Goal: Information Seeking & Learning: Learn about a topic

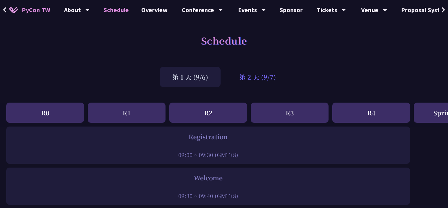
click at [244, 78] on div "第 2 天 (9/7)" at bounding box center [258, 77] width 62 height 20
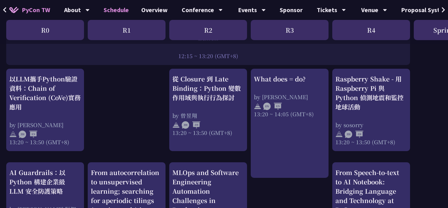
scroll to position [553, 0]
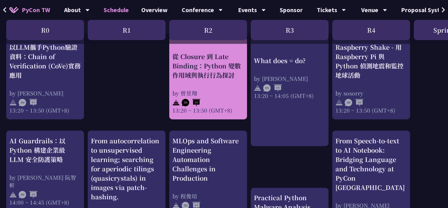
click at [231, 91] on div "by 曾昱翔" at bounding box center [208, 93] width 72 height 8
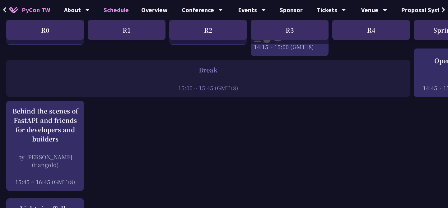
scroll to position [776, 0]
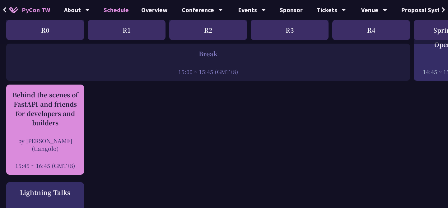
click at [67, 134] on div "Behind the scenes of FastAPI and friends for developers and builders by [PERSON…" at bounding box center [45, 129] width 72 height 79
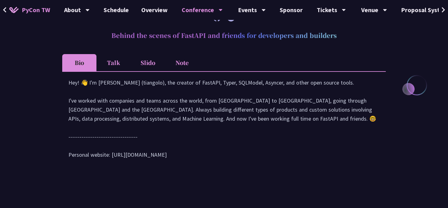
scroll to position [258, 0]
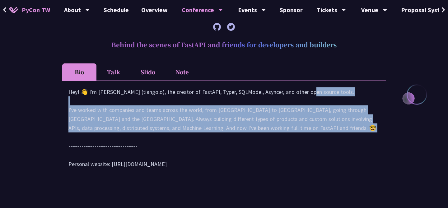
drag, startPoint x: 243, startPoint y: 100, endPoint x: 239, endPoint y: 145, distance: 45.0
click at [239, 145] on div "Hey! 👋 I'm [PERSON_NAME] (tiangolo), the creator of FastAPI, Typer, SQLModel, A…" at bounding box center [223, 130] width 311 height 87
drag, startPoint x: 250, startPoint y: 98, endPoint x: 247, endPoint y: 143, distance: 45.8
click at [247, 143] on div "Hey! 👋 I'm [PERSON_NAME] (tiangolo), the creator of FastAPI, Typer, SQLModel, A…" at bounding box center [223, 130] width 311 height 87
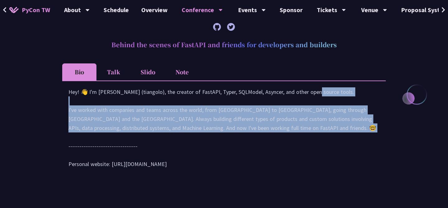
click at [247, 143] on div "Hey! 👋 I'm [PERSON_NAME] (tiangolo), the creator of FastAPI, Typer, SQLModel, A…" at bounding box center [223, 130] width 311 height 87
drag, startPoint x: 259, startPoint y: 97, endPoint x: 260, endPoint y: 147, distance: 50.1
click at [260, 147] on div "Hey! 👋 I'm [PERSON_NAME] (tiangolo), the creator of FastAPI, Typer, SQLModel, A…" at bounding box center [223, 130] width 311 height 87
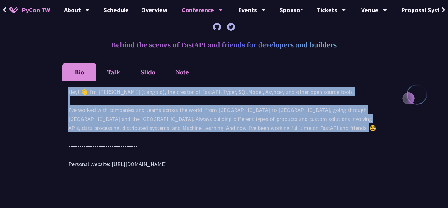
drag, startPoint x: 272, startPoint y: 93, endPoint x: 272, endPoint y: 141, distance: 47.9
click at [272, 141] on div "Hey! 👋 I'm [PERSON_NAME] (tiangolo), the creator of FastAPI, Typer, SQLModel, A…" at bounding box center [223, 130] width 311 height 87
drag, startPoint x: 278, startPoint y: 92, endPoint x: 277, endPoint y: 144, distance: 52.0
click at [277, 144] on div "Hey! 👋 I'm [PERSON_NAME] (tiangolo), the creator of FastAPI, Typer, SQLModel, A…" at bounding box center [223, 130] width 311 height 87
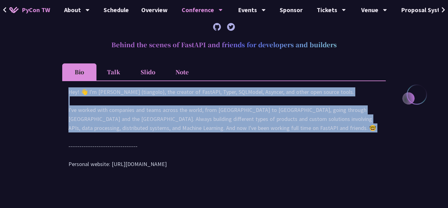
click at [277, 144] on div "Hey! 👋 I'm [PERSON_NAME] (tiangolo), the creator of FastAPI, Typer, SQLModel, A…" at bounding box center [223, 130] width 311 height 87
drag, startPoint x: 291, startPoint y: 92, endPoint x: 288, endPoint y: 140, distance: 48.3
click at [288, 140] on div "Hey! 👋 I'm [PERSON_NAME] (tiangolo), the creator of FastAPI, Typer, SQLModel, A…" at bounding box center [223, 130] width 311 height 87
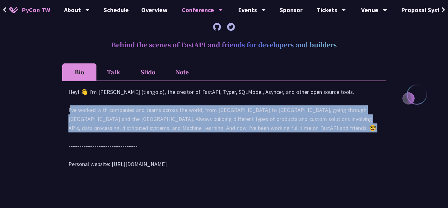
drag, startPoint x: 293, startPoint y: 103, endPoint x: 286, endPoint y: 143, distance: 41.0
click at [286, 143] on div "Hey! 👋 I'm [PERSON_NAME] (tiangolo), the creator of FastAPI, Typer, SQLModel, A…" at bounding box center [223, 130] width 311 height 87
drag, startPoint x: 287, startPoint y: 100, endPoint x: 280, endPoint y: 147, distance: 47.6
click at [280, 147] on div "Hey! 👋 I'm [PERSON_NAME] (tiangolo), the creator of FastAPI, Typer, SQLModel, A…" at bounding box center [223, 130] width 311 height 87
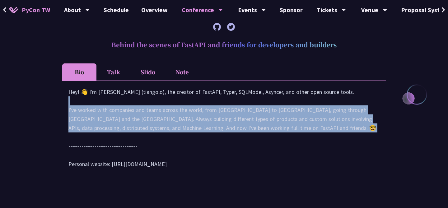
click at [280, 147] on div "Hey! 👋 I'm [PERSON_NAME] (tiangolo), the creator of FastAPI, Typer, SQLModel, A…" at bounding box center [223, 130] width 311 height 87
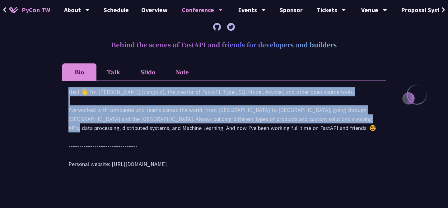
drag, startPoint x: 267, startPoint y: 95, endPoint x: 263, endPoint y: 131, distance: 36.3
click at [263, 131] on div "Hey! 👋 I'm [PERSON_NAME] (tiangolo), the creator of FastAPI, Typer, SQLModel, A…" at bounding box center [223, 130] width 311 height 87
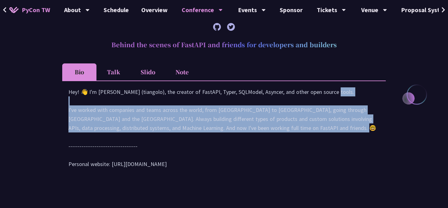
drag, startPoint x: 267, startPoint y: 103, endPoint x: 263, endPoint y: 139, distance: 36.4
click at [263, 139] on div "Hey! 👋 I'm [PERSON_NAME] (tiangolo), the creator of FastAPI, Typer, SQLModel, A…" at bounding box center [223, 130] width 311 height 87
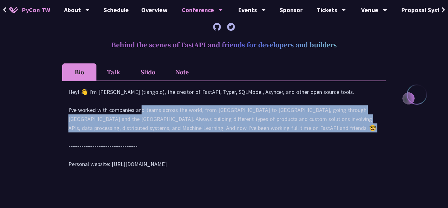
drag, startPoint x: 265, startPoint y: 107, endPoint x: 264, endPoint y: 143, distance: 36.4
click at [264, 143] on div "Hey! 👋 I'm [PERSON_NAME] (tiangolo), the creator of FastAPI, Typer, SQLModel, A…" at bounding box center [223, 130] width 311 height 87
drag, startPoint x: 273, startPoint y: 108, endPoint x: 271, endPoint y: 146, distance: 38.1
click at [271, 146] on div "Hey! 👋 I'm [PERSON_NAME] (tiangolo), the creator of FastAPI, Typer, SQLModel, A…" at bounding box center [223, 130] width 311 height 87
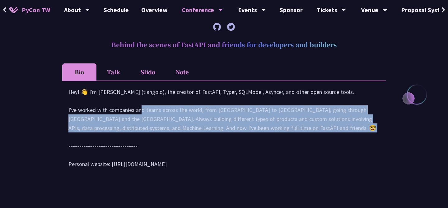
click at [271, 146] on div "Hey! 👋 I'm [PERSON_NAME] (tiangolo), the creator of FastAPI, Typer, SQLModel, A…" at bounding box center [223, 130] width 311 height 87
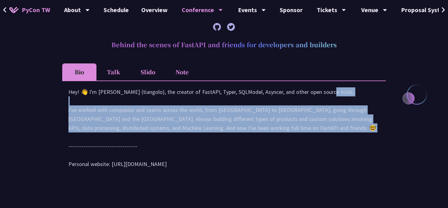
drag, startPoint x: 264, startPoint y: 100, endPoint x: 262, endPoint y: 143, distance: 43.0
click at [262, 143] on div "Hey! 👋 I'm [PERSON_NAME] (tiangolo), the creator of FastAPI, Typer, SQLModel, A…" at bounding box center [223, 130] width 311 height 87
drag, startPoint x: 262, startPoint y: 101, endPoint x: 262, endPoint y: 148, distance: 46.3
click at [262, 148] on div "Hey! 👋 I'm [PERSON_NAME] (tiangolo), the creator of FastAPI, Typer, SQLModel, A…" at bounding box center [223, 130] width 311 height 87
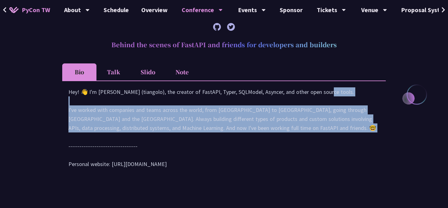
click at [262, 148] on div "Hey! 👋 I'm [PERSON_NAME] (tiangolo), the creator of FastAPI, Typer, SQLModel, A…" at bounding box center [223, 130] width 311 height 87
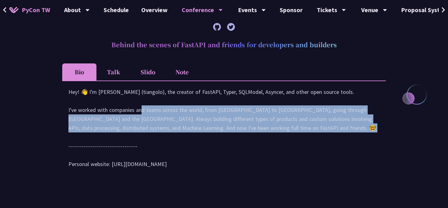
drag, startPoint x: 266, startPoint y: 110, endPoint x: 265, endPoint y: 144, distance: 33.6
click at [265, 144] on div "Hey! 👋 I'm [PERSON_NAME] (tiangolo), the creator of FastAPI, Typer, SQLModel, A…" at bounding box center [223, 130] width 311 height 87
drag, startPoint x: 273, startPoint y: 108, endPoint x: 271, endPoint y: 137, distance: 29.7
click at [271, 137] on div "Hey! 👋 I'm [PERSON_NAME] (tiangolo), the creator of FastAPI, Typer, SQLModel, A…" at bounding box center [223, 130] width 311 height 87
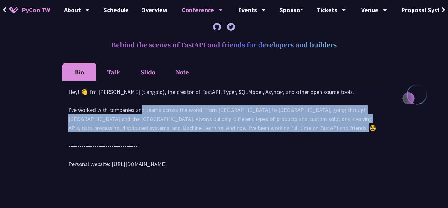
click at [271, 137] on div "Hey! 👋 I'm [PERSON_NAME] (tiangolo), the creator of FastAPI, Typer, SQLModel, A…" at bounding box center [223, 130] width 311 height 87
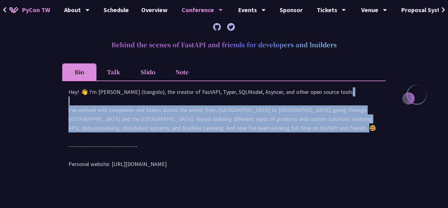
drag, startPoint x: 281, startPoint y: 99, endPoint x: 274, endPoint y: 138, distance: 40.0
click at [274, 138] on div "Hey! 👋 I'm [PERSON_NAME] (tiangolo), the creator of FastAPI, Typer, SQLModel, A…" at bounding box center [223, 130] width 311 height 87
drag, startPoint x: 270, startPoint y: 99, endPoint x: 267, endPoint y: 136, distance: 37.1
click at [267, 136] on div "Hey! 👋 I'm [PERSON_NAME] (tiangolo), the creator of FastAPI, Typer, SQLModel, A…" at bounding box center [223, 130] width 311 height 87
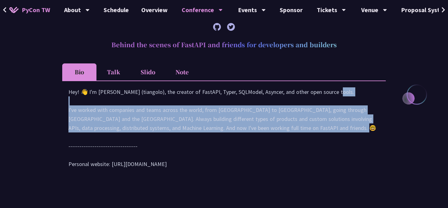
click at [267, 136] on div "Hey! 👋 I'm [PERSON_NAME] (tiangolo), the creator of FastAPI, Typer, SQLModel, A…" at bounding box center [223, 130] width 311 height 87
drag, startPoint x: 268, startPoint y: 105, endPoint x: 261, endPoint y: 137, distance: 33.3
click at [261, 137] on div "Hey! 👋 I'm [PERSON_NAME] (tiangolo), the creator of FastAPI, Typer, SQLModel, A…" at bounding box center [223, 130] width 311 height 87
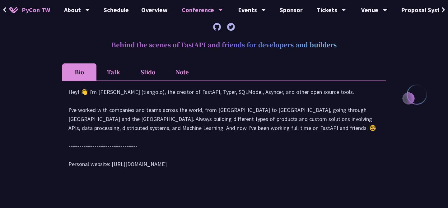
drag, startPoint x: 200, startPoint y: 133, endPoint x: 218, endPoint y: 140, distance: 19.3
click at [218, 140] on div "Hey! 👋 I'm [PERSON_NAME] (tiangolo), the creator of FastAPI, Typer, SQLModel, A…" at bounding box center [223, 130] width 311 height 87
click at [131, 175] on div "Hey! 👋 I'm [PERSON_NAME] (tiangolo), the creator of FastAPI, Typer, SQLModel, A…" at bounding box center [223, 130] width 311 height 87
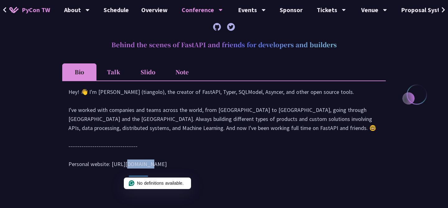
drag, startPoint x: 111, startPoint y: 175, endPoint x: 162, endPoint y: 177, distance: 51.7
click at [162, 175] on div "Hey! 👋 I'm [PERSON_NAME] (tiangolo), the creator of FastAPI, Typer, SQLModel, A…" at bounding box center [223, 130] width 311 height 87
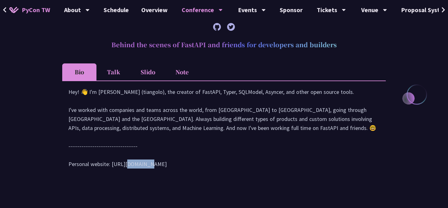
scroll to position [0, 0]
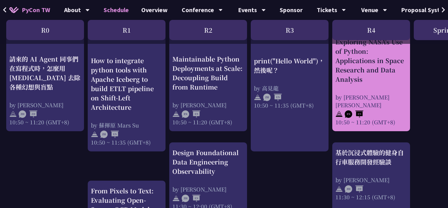
scroll to position [229, 0]
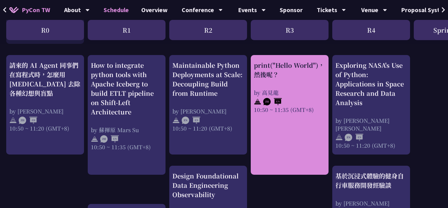
click at [291, 94] on div "by 高見龍" at bounding box center [290, 93] width 72 height 8
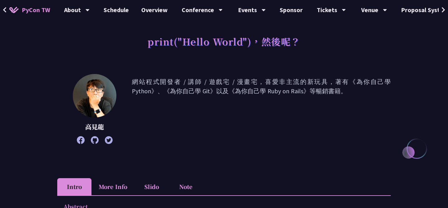
scroll to position [43, 0]
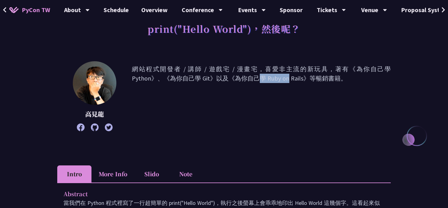
drag, startPoint x: 169, startPoint y: 78, endPoint x: 212, endPoint y: 79, distance: 43.6
click at [212, 79] on p "網站程式開發者 / 講師 / 遊戲宅 / 漫畫宅，喜愛非主流的新玩具，著有《為你自己學 Python》、《為你自己學 Git》以及《為你自己學 Ruby on…" at bounding box center [261, 96] width 259 height 64
click at [224, 117] on p "網站程式開發者 / 講師 / 遊戲宅 / 漫畫宅，喜愛非主流的新玩具，著有《為你自己學 Python》、《為你自己學 Git》以及《為你自己學 Ruby on…" at bounding box center [261, 96] width 259 height 64
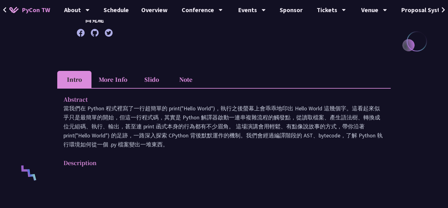
scroll to position [140, 0]
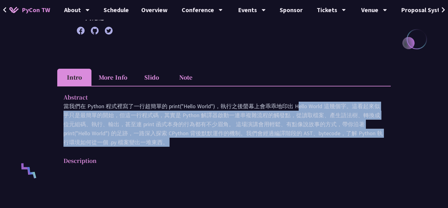
drag, startPoint x: 207, startPoint y: 109, endPoint x: 215, endPoint y: 149, distance: 40.9
click at [215, 149] on div "Abstract 當我們在 Python 程式裡寫了一行超簡單的 print("Hello World")，執行之後螢幕上會乖乖地印出 Hello World…" at bounding box center [223, 133] width 333 height 95
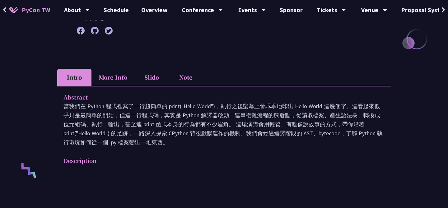
drag, startPoint x: 220, startPoint y: 127, endPoint x: 220, endPoint y: 144, distance: 17.4
click at [220, 144] on p "當我們在 Python 程式裡寫了一行超簡單的 print("Hello World")，執行之後螢幕上會乖乖地印出 Hello World 這幾個字。這看起…" at bounding box center [223, 124] width 321 height 45
drag, startPoint x: 231, startPoint y: 105, endPoint x: 231, endPoint y: 145, distance: 39.5
click at [231, 145] on p "當我們在 Python 程式裡寫了一行超簡單的 print("Hello World")，執行之後螢幕上會乖乖地印出 Hello World 這幾個字。這看起…" at bounding box center [223, 124] width 321 height 45
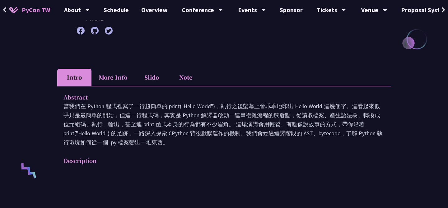
click at [231, 145] on p "當我們在 Python 程式裡寫了一行超簡單的 print("Hello World")，執行之後螢幕上會乖乖地印出 Hello World 這幾個字。這看起…" at bounding box center [223, 124] width 321 height 45
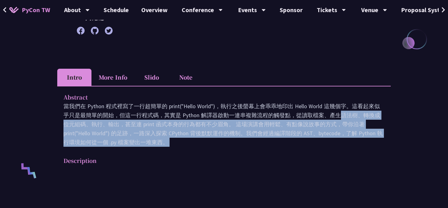
drag, startPoint x: 232, startPoint y: 119, endPoint x: 231, endPoint y: 150, distance: 31.1
click at [231, 150] on div "Abstract 當我們在 Python 程式裡寫了一行超簡單的 print("Hello World")，執行之後螢幕上會乖乖地印出 Hello World…" at bounding box center [223, 133] width 333 height 95
drag, startPoint x: 235, startPoint y: 112, endPoint x: 234, endPoint y: 154, distance: 42.0
click at [234, 154] on div "Abstract 當我們在 Python 程式裡寫了一行超簡單的 print("Hello World")，執行之後螢幕上會乖乖地印出 Hello World…" at bounding box center [223, 133] width 333 height 95
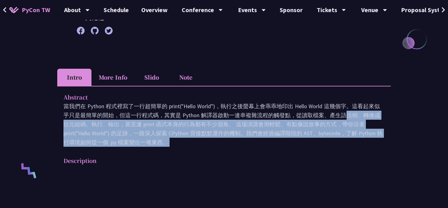
click at [234, 154] on div "Abstract 當我們在 Python 程式裡寫了一行超簡單的 print("Hello World")，執行之後螢幕上會乖乖地印出 Hello World…" at bounding box center [223, 133] width 333 height 95
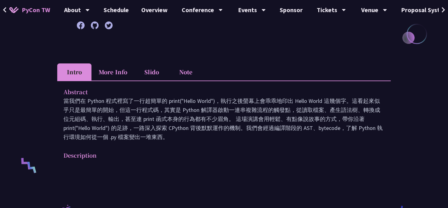
scroll to position [146, 0]
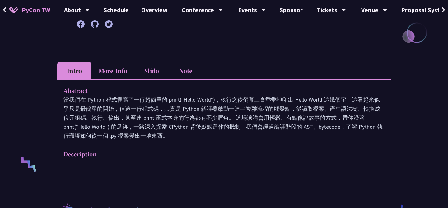
drag, startPoint x: 233, startPoint y: 118, endPoint x: 264, endPoint y: 133, distance: 35.5
click at [264, 133] on p "當我們在 Python 程式裡寫了一行超簡單的 print("Hello World")，執行之後螢幕上會乖乖地印出 Hello World 這幾個字。這看起…" at bounding box center [223, 117] width 321 height 45
drag, startPoint x: 278, startPoint y: 117, endPoint x: 305, endPoint y: 134, distance: 31.1
click at [305, 134] on p "當我們在 Python 程式裡寫了一行超簡單的 print("Hello World")，執行之後螢幕上會乖乖地印出 Hello World 這幾個字。這看起…" at bounding box center [223, 117] width 321 height 45
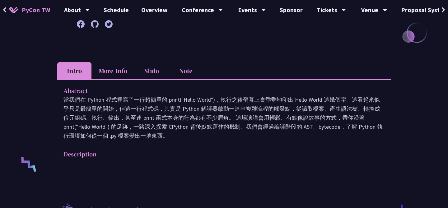
click at [288, 117] on p "當我們在 Python 程式裡寫了一行超簡單的 print("Hello World")，執行之後螢幕上會乖乖地印出 Hello World 這幾個字。這看起…" at bounding box center [223, 117] width 321 height 45
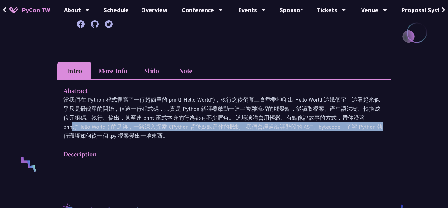
drag, startPoint x: 288, startPoint y: 117, endPoint x: 317, endPoint y: 130, distance: 31.9
click at [317, 130] on p "當我們在 Python 程式裡寫了一行超簡單的 print("Hello World")，執行之後螢幕上會乖乖地印出 Hello World 這幾個字。這看起…" at bounding box center [223, 117] width 321 height 45
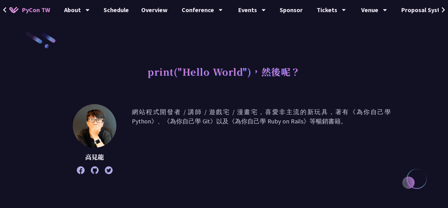
scroll to position [67, 0]
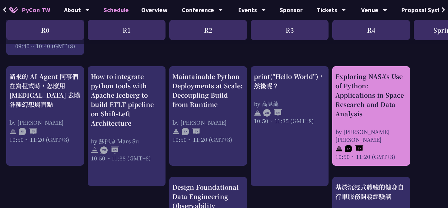
scroll to position [219, 0]
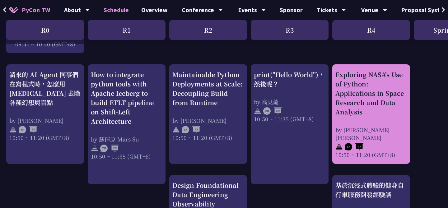
click at [366, 111] on div "Exploring NASA's Use of Python: Applications in Space Research and Data Analysis" at bounding box center [371, 93] width 72 height 47
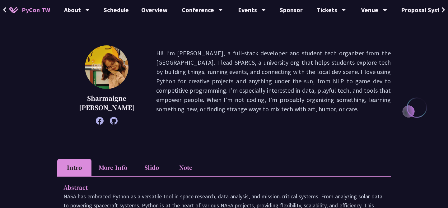
scroll to position [72, 0]
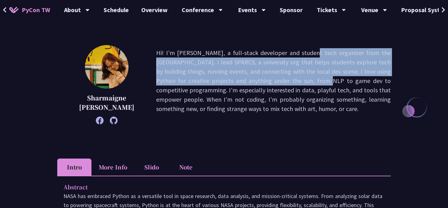
drag, startPoint x: 269, startPoint y: 51, endPoint x: 278, endPoint y: 79, distance: 29.0
click at [278, 79] on p "Hi! I’m [PERSON_NAME], a full-stack developer and student tech organizer from t…" at bounding box center [273, 84] width 235 height 73
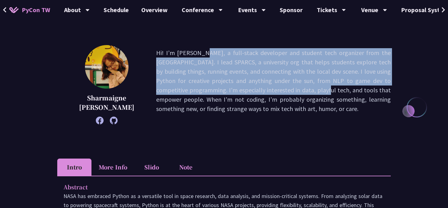
drag, startPoint x: 290, startPoint y: 38, endPoint x: 281, endPoint y: 86, distance: 49.1
click at [281, 86] on div "Exploring NASA's Use of Python: Applications in Space Research and Data Analysi…" at bounding box center [223, 196] width 333 height 472
click at [281, 86] on p "Hi! I’m [PERSON_NAME], a full-stack developer and student tech organizer from t…" at bounding box center [273, 84] width 235 height 73
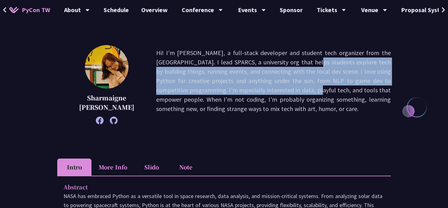
drag, startPoint x: 272, startPoint y: 63, endPoint x: 272, endPoint y: 86, distance: 23.3
click at [272, 86] on p "Hi! I’m [PERSON_NAME], a full-stack developer and student tech organizer from t…" at bounding box center [273, 84] width 235 height 73
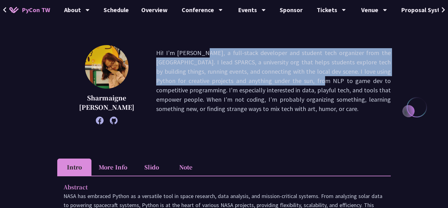
drag, startPoint x: 272, startPoint y: 45, endPoint x: 272, endPoint y: 81, distance: 36.4
click at [272, 81] on div "Exploring NASA's Use of Python: Applications in Space Research and Data Analysi…" at bounding box center [223, 196] width 333 height 472
click at [272, 81] on p "Hi! I’m [PERSON_NAME], a full-stack developer and student tech organizer from t…" at bounding box center [273, 84] width 235 height 73
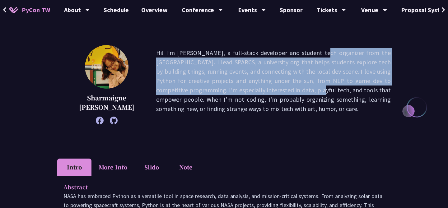
drag, startPoint x: 282, startPoint y: 54, endPoint x: 275, endPoint y: 87, distance: 33.6
click at [275, 87] on p "Hi! I’m [PERSON_NAME], a full-stack developer and student tech organizer from t…" at bounding box center [273, 84] width 235 height 73
drag, startPoint x: 284, startPoint y: 57, endPoint x: 279, endPoint y: 94, distance: 38.0
click at [279, 94] on p "Hi! I’m [PERSON_NAME], a full-stack developer and student tech organizer from t…" at bounding box center [273, 84] width 235 height 73
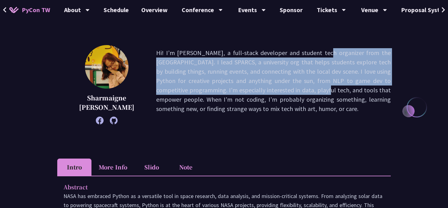
click at [279, 94] on p "Hi! I’m [PERSON_NAME], a full-stack developer and student tech organizer from t…" at bounding box center [273, 84] width 235 height 73
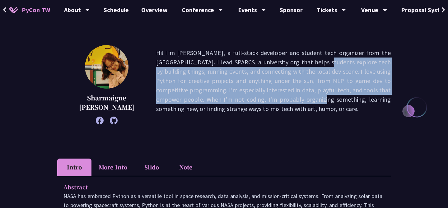
drag, startPoint x: 282, startPoint y: 65, endPoint x: 277, endPoint y: 101, distance: 36.5
click at [277, 101] on p "Hi! I’m [PERSON_NAME], a full-stack developer and student tech organizer from t…" at bounding box center [273, 84] width 235 height 73
drag, startPoint x: 286, startPoint y: 66, endPoint x: 282, endPoint y: 103, distance: 37.2
click at [282, 103] on p "Hi! I’m [PERSON_NAME], a full-stack developer and student tech organizer from t…" at bounding box center [273, 84] width 235 height 73
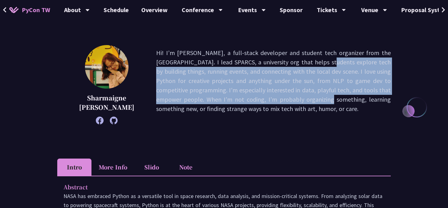
click at [282, 103] on p "Hi! I’m [PERSON_NAME], a full-stack developer and student tech organizer from t…" at bounding box center [273, 84] width 235 height 73
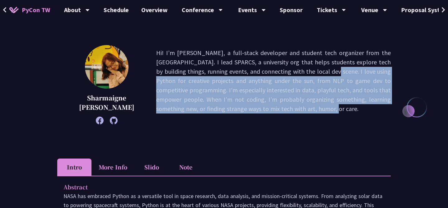
drag, startPoint x: 286, startPoint y: 69, endPoint x: 284, endPoint y: 112, distance: 43.0
click at [284, 112] on p "Hi! I’m [PERSON_NAME], a full-stack developer and student tech organizer from t…" at bounding box center [273, 84] width 235 height 73
drag, startPoint x: 293, startPoint y: 75, endPoint x: 293, endPoint y: 121, distance: 45.4
click at [293, 121] on p "Hi! I’m [PERSON_NAME], a full-stack developer and student tech organizer from t…" at bounding box center [273, 84] width 235 height 73
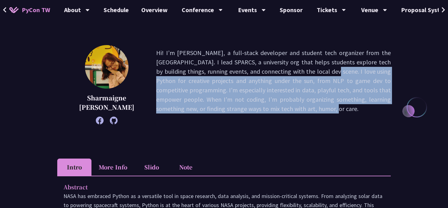
click at [293, 121] on p "Hi! I’m [PERSON_NAME], a full-stack developer and student tech organizer from t…" at bounding box center [273, 84] width 235 height 73
drag, startPoint x: 299, startPoint y: 61, endPoint x: 298, endPoint y: 120, distance: 59.1
click at [298, 120] on p "Hi! I’m [PERSON_NAME], a full-stack developer and student tech organizer from t…" at bounding box center [273, 84] width 235 height 73
drag, startPoint x: 299, startPoint y: 66, endPoint x: 300, endPoint y: 138, distance: 72.5
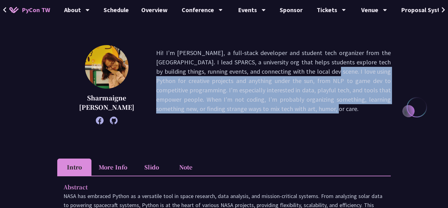
click at [300, 138] on div "[PERSON_NAME] [PERSON_NAME] Hi! I’m [PERSON_NAME], a full-stack developer and s…" at bounding box center [223, 94] width 333 height 98
drag, startPoint x: 303, startPoint y: 66, endPoint x: 307, endPoint y: 132, distance: 65.5
click at [307, 132] on div "[PERSON_NAME] [PERSON_NAME] Hi! I’m [PERSON_NAME], a full-stack developer and s…" at bounding box center [223, 94] width 333 height 98
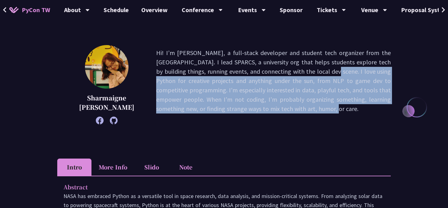
drag, startPoint x: 307, startPoint y: 75, endPoint x: 308, endPoint y: 128, distance: 52.9
click at [308, 128] on div "[PERSON_NAME] [PERSON_NAME] Hi! I’m [PERSON_NAME], a full-stack developer and s…" at bounding box center [223, 94] width 333 height 98
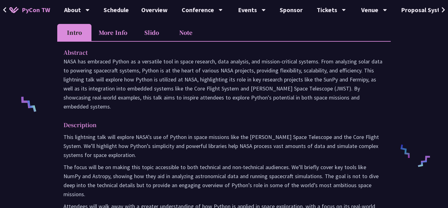
scroll to position [205, 0]
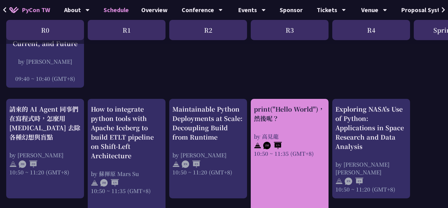
scroll to position [185, 0]
